Goal: Information Seeking & Learning: Learn about a topic

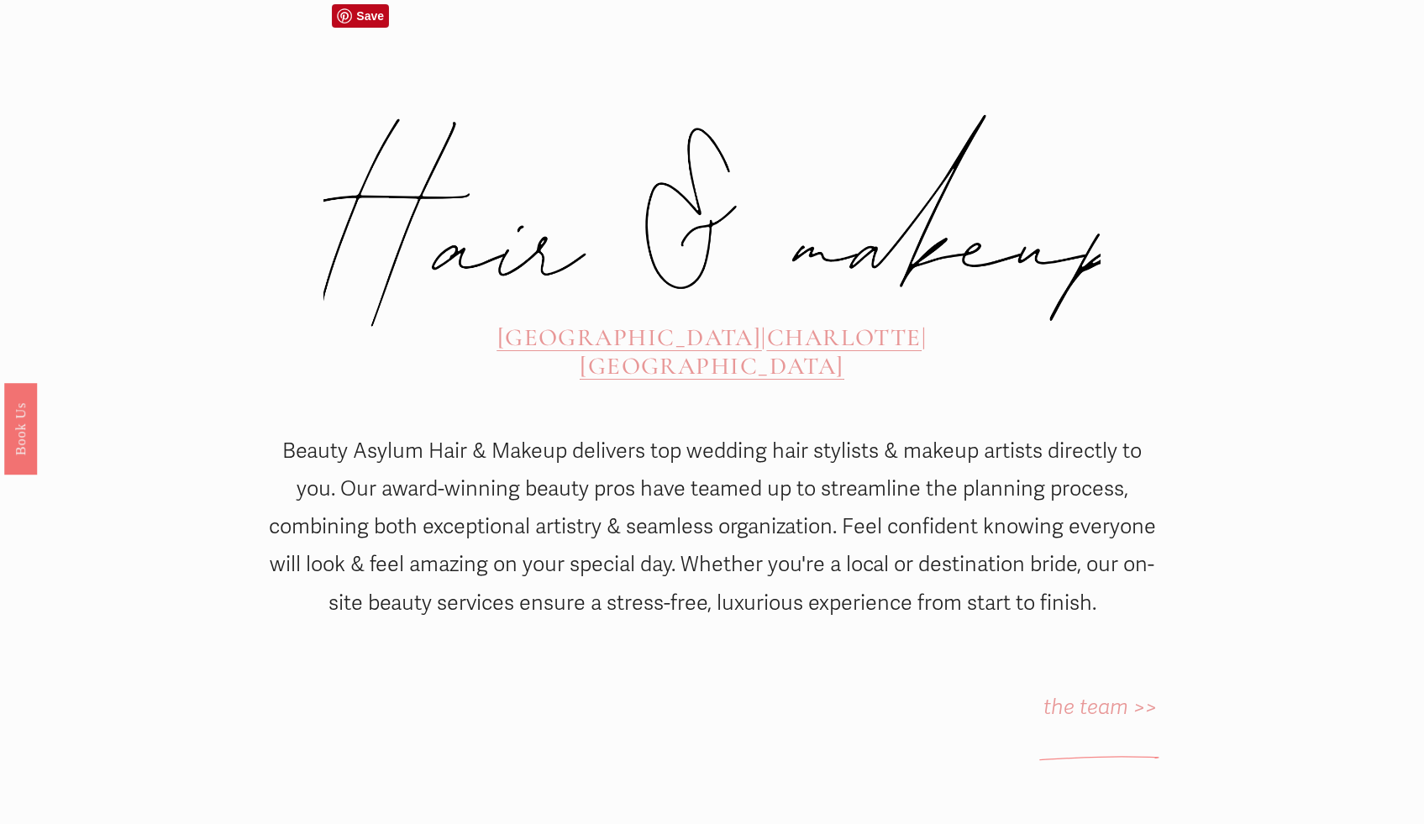
scroll to position [692, 0]
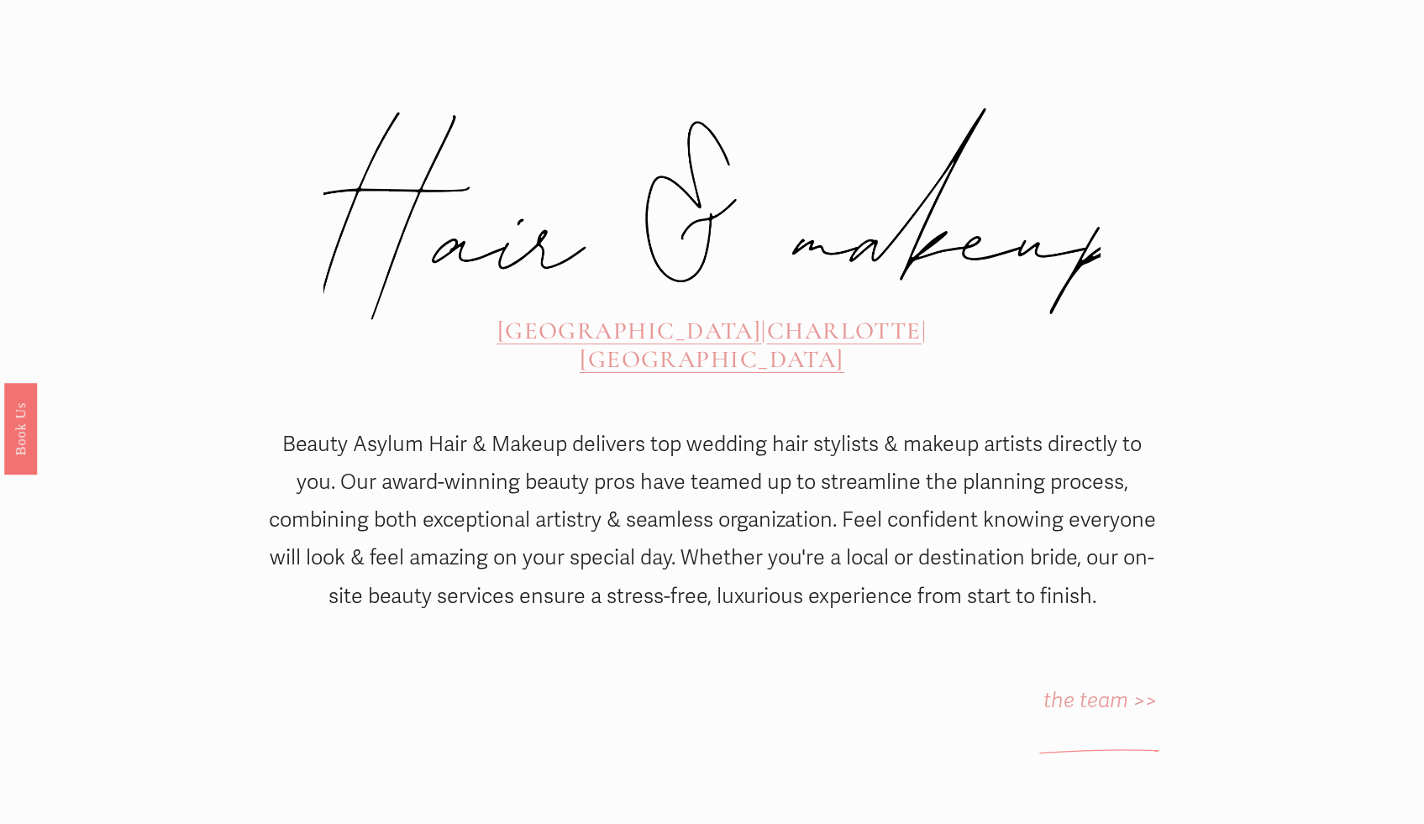
click at [515, 316] on span "[GEOGRAPHIC_DATA]" at bounding box center [629, 330] width 265 height 29
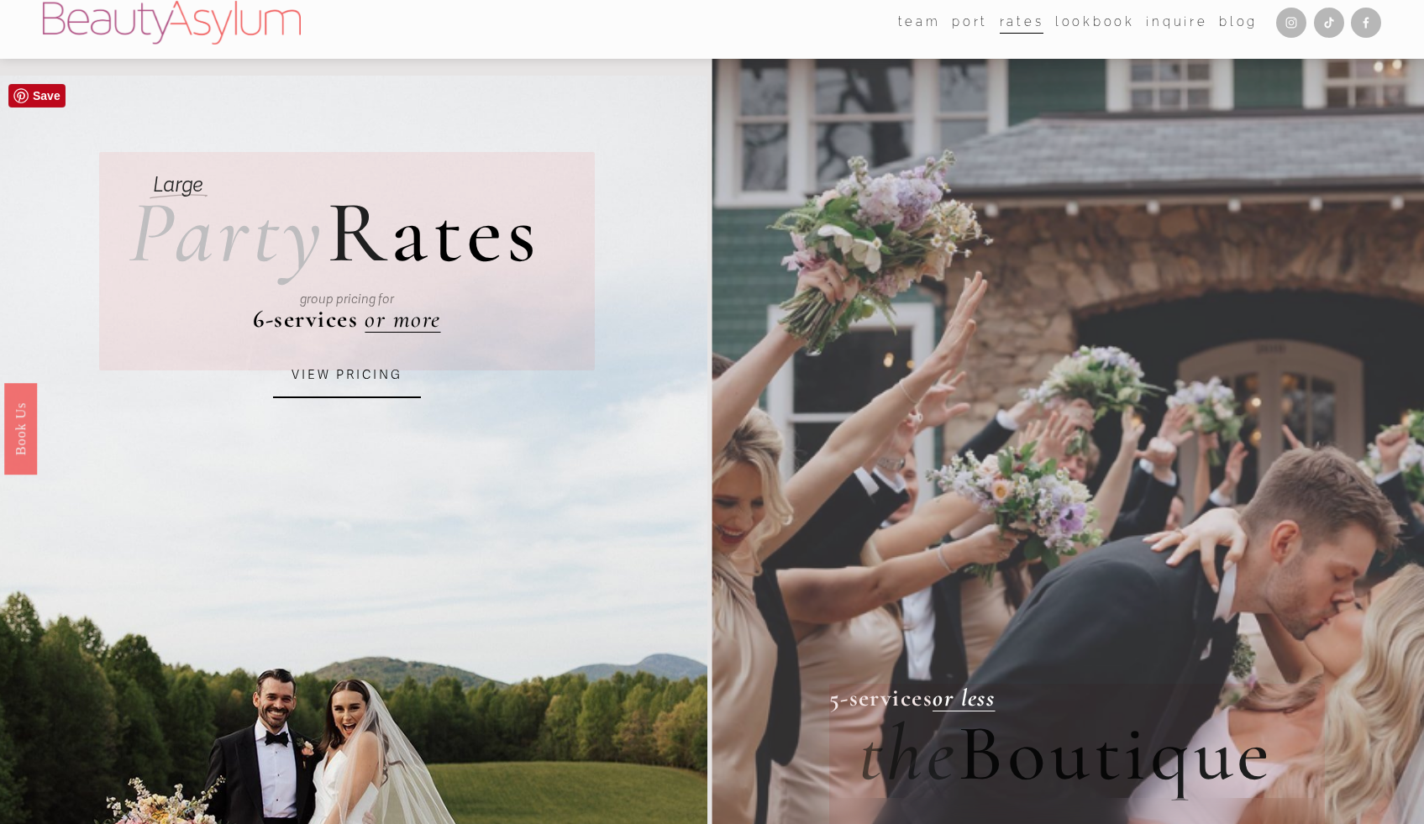
scroll to position [18, 0]
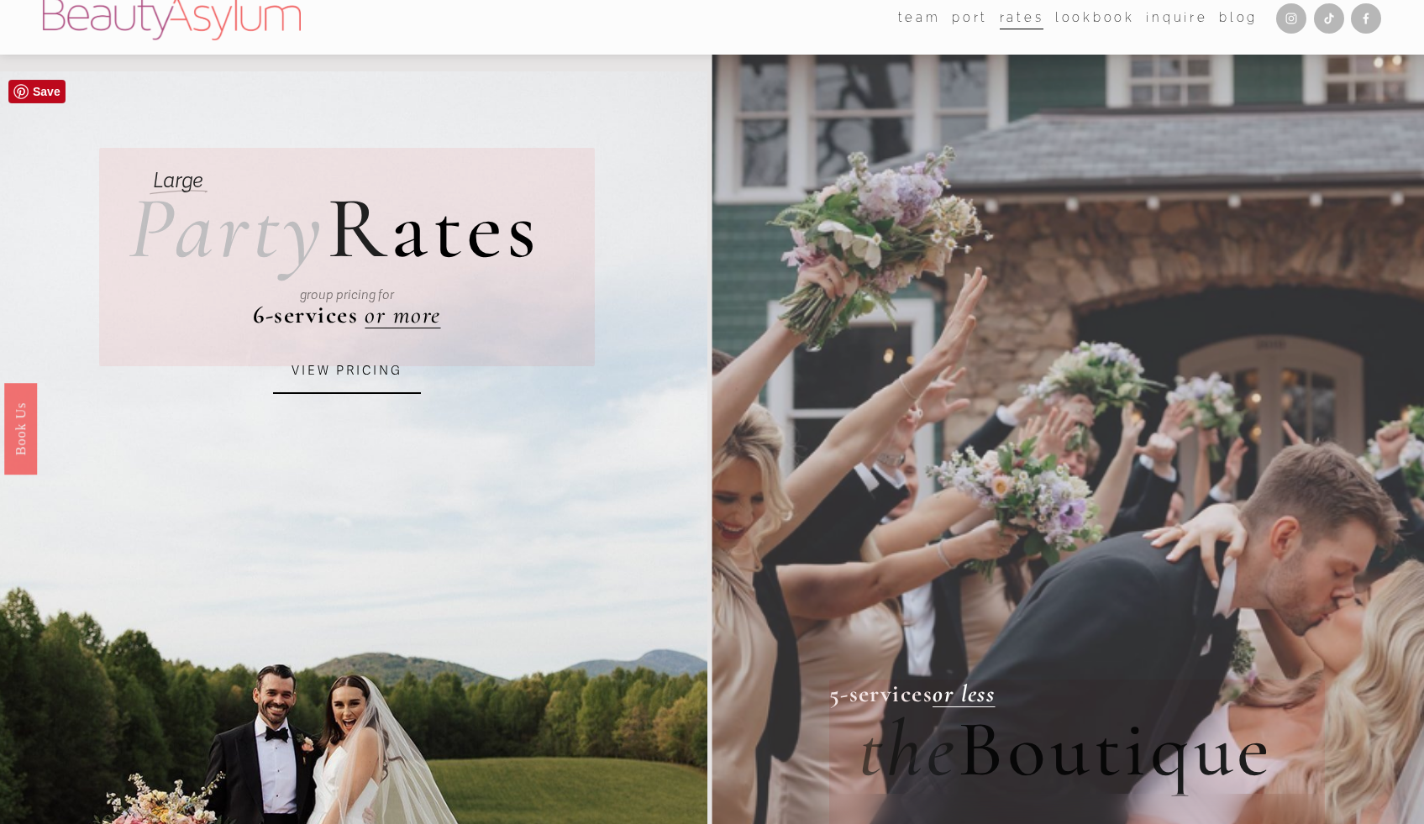
click at [386, 321] on div "group pricing for" at bounding box center [347, 294] width 384 height 67
click at [364, 364] on link "VIEW PRICING" at bounding box center [347, 371] width 148 height 45
